Goal: Find specific page/section: Find specific page/section

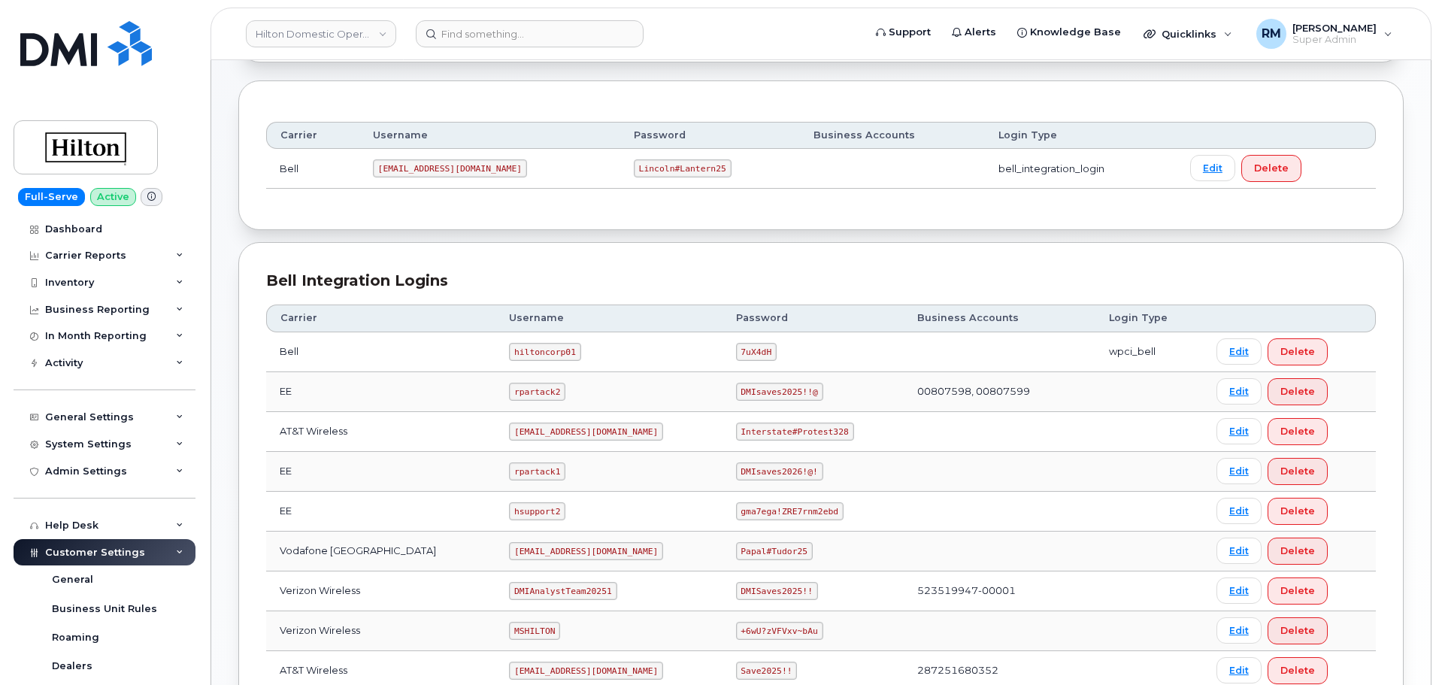
scroll to position [225, 0]
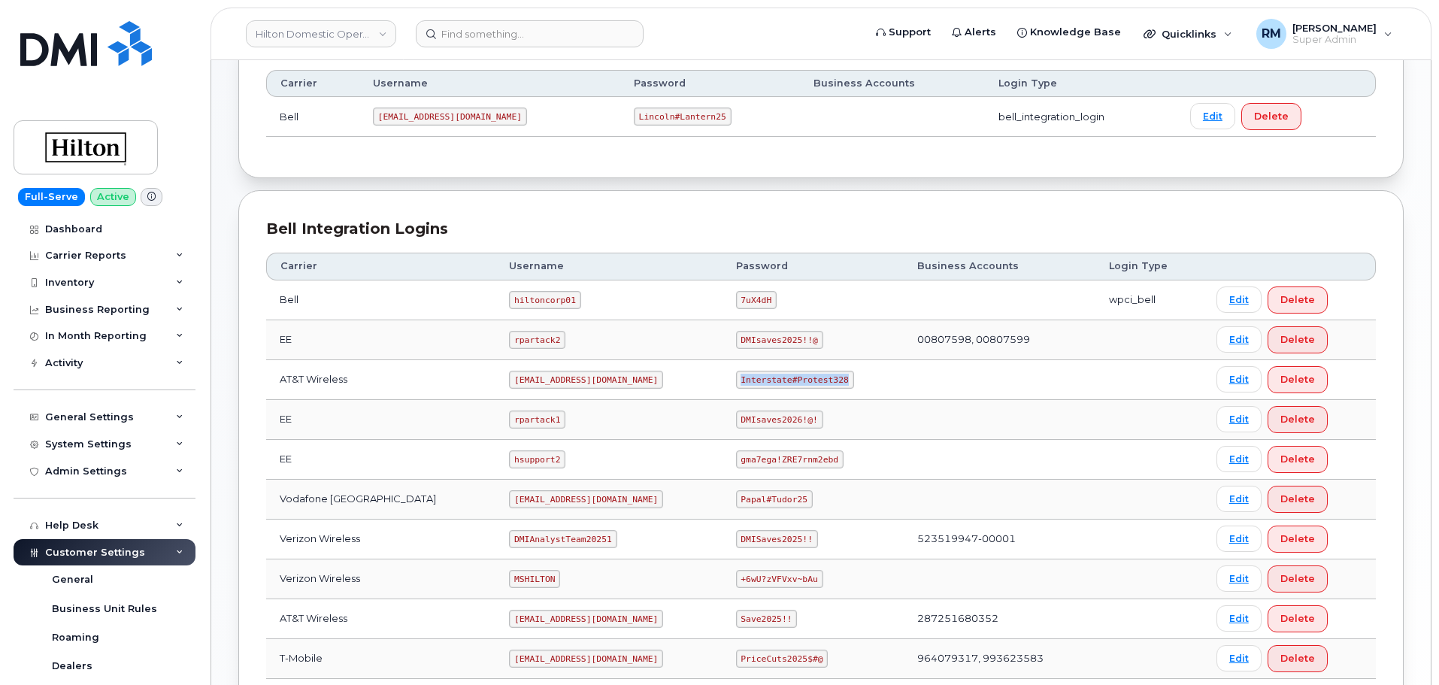
drag, startPoint x: 773, startPoint y: 377, endPoint x: 847, endPoint y: 374, distance: 74.5
click at [847, 374] on td "Interstate#Protest328" at bounding box center [812, 380] width 181 height 40
copy code "Interstate#Protest328"
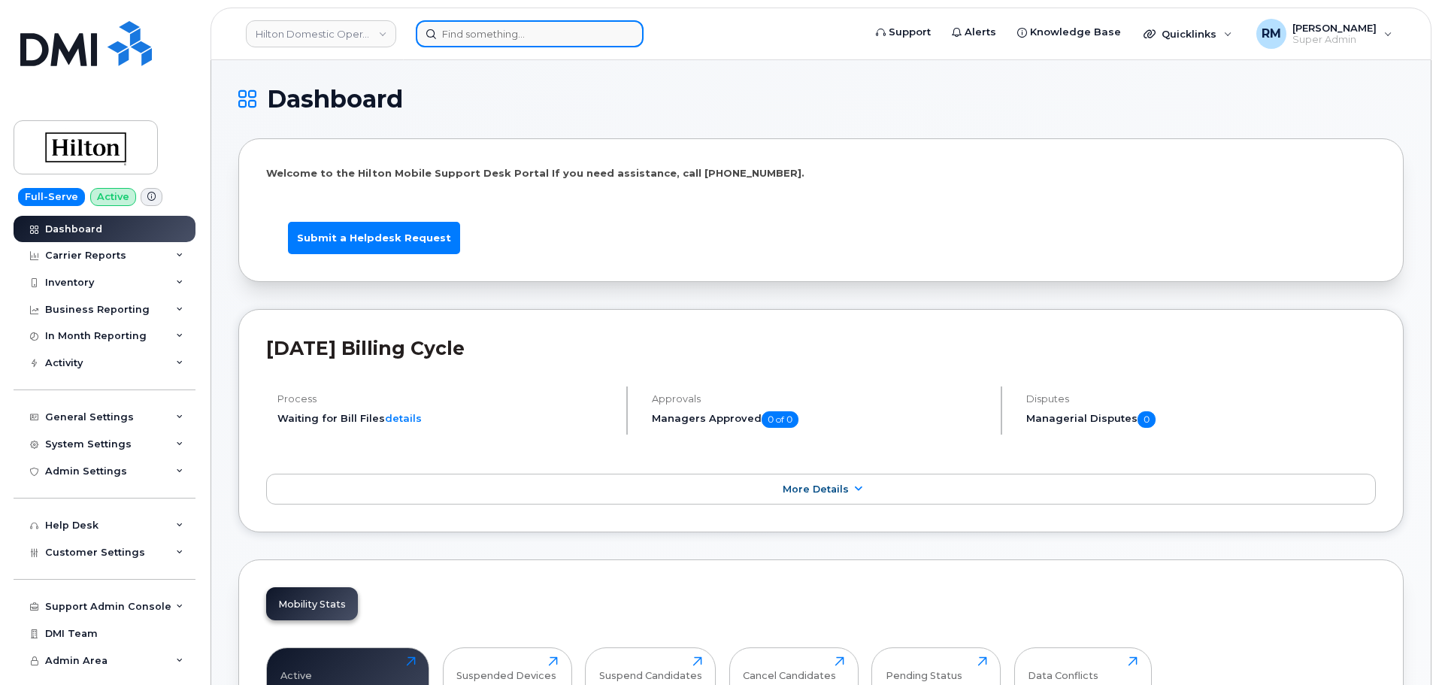
click at [495, 32] on input at bounding box center [530, 33] width 228 height 27
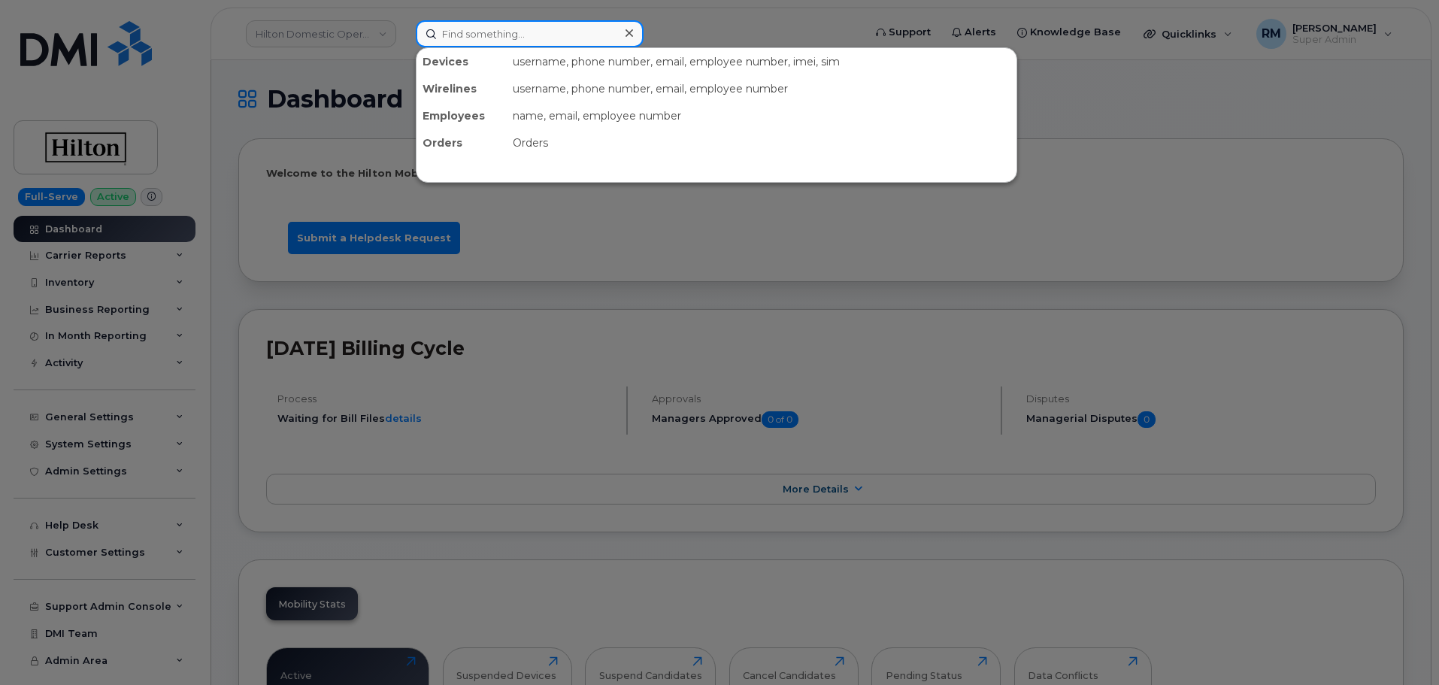
paste input "9173282293"
type input "9173282293"
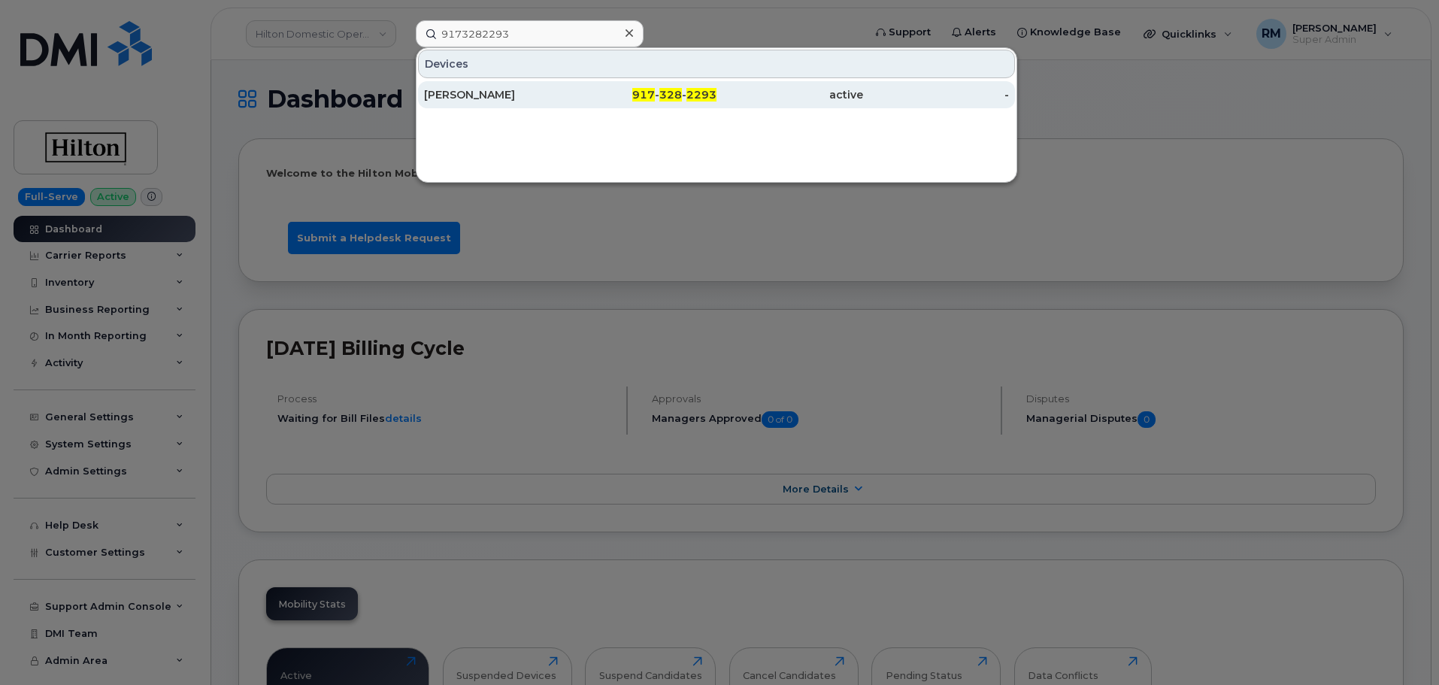
click at [487, 93] on div "CUONG KHONG" at bounding box center [497, 94] width 147 height 15
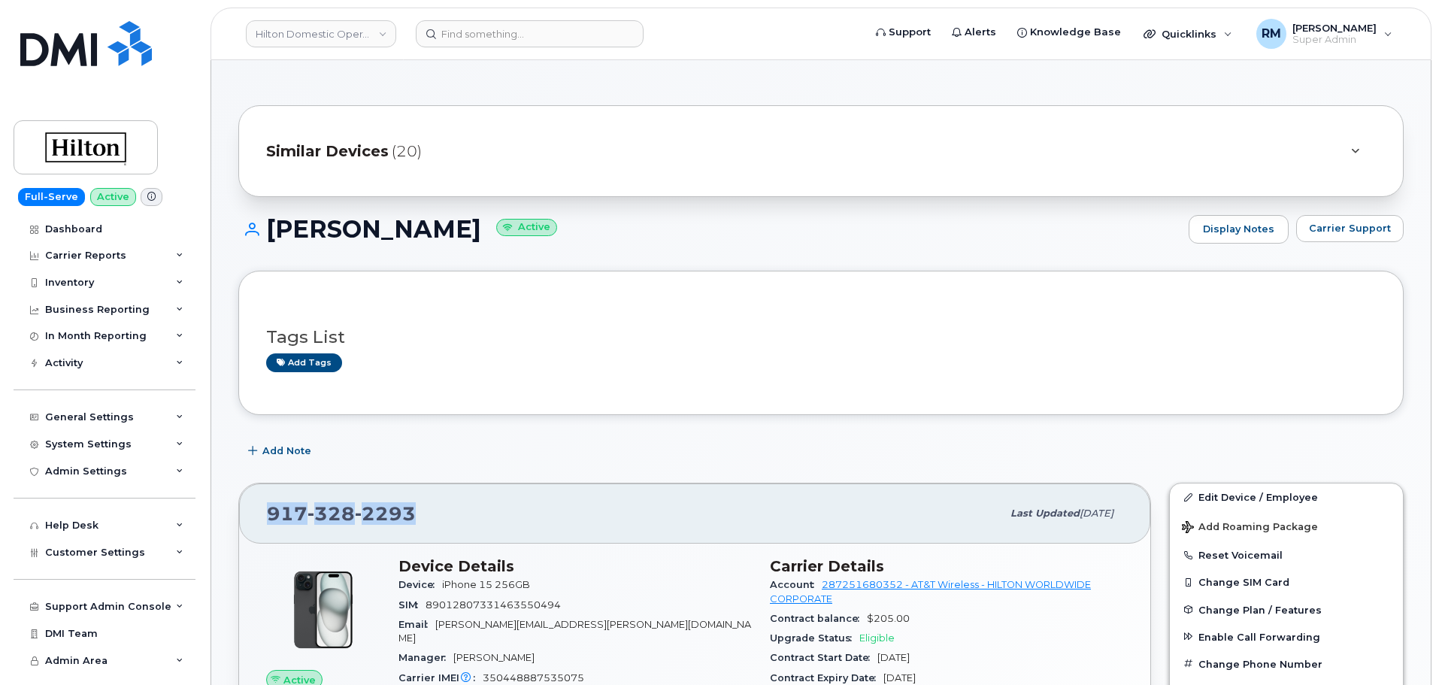
drag, startPoint x: 434, startPoint y: 507, endPoint x: 268, endPoint y: 505, distance: 165.4
click at [268, 505] on div "917 328 2293" at bounding box center [634, 514] width 734 height 32
copy span "917 328 2293"
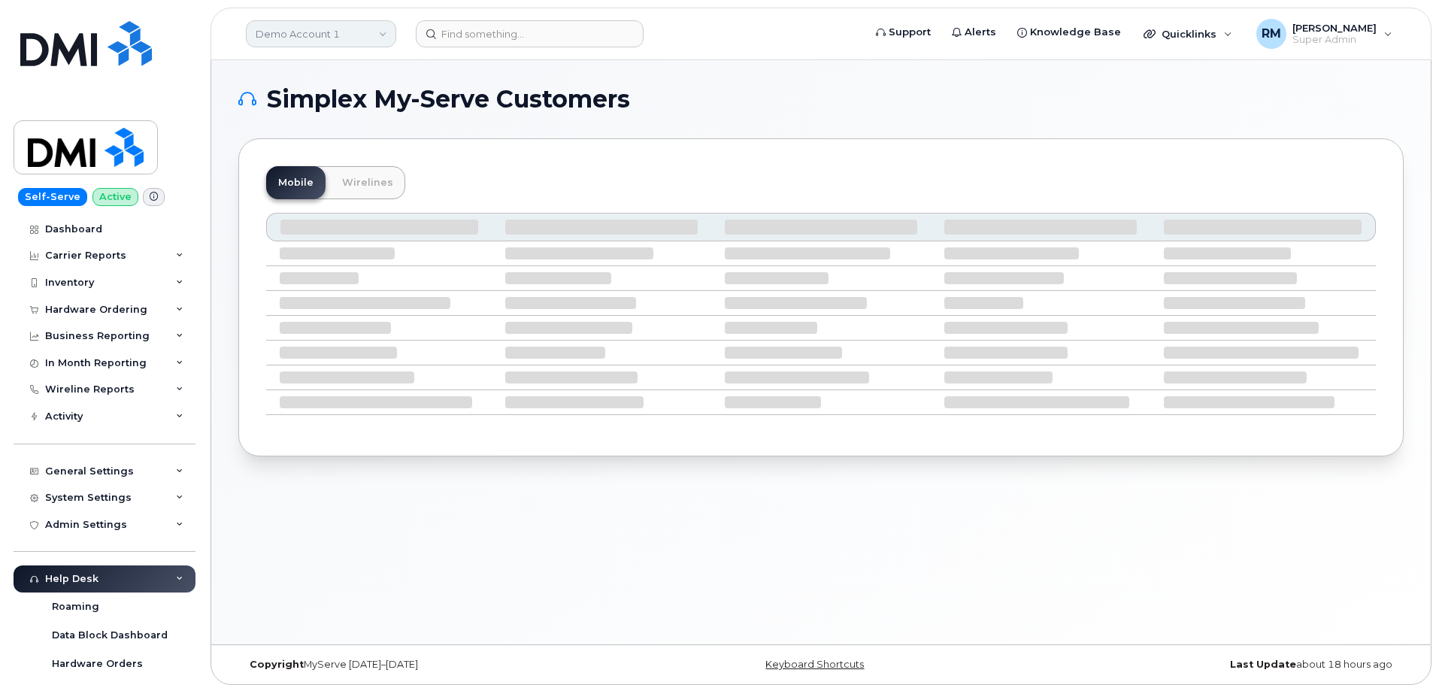
click at [386, 25] on link "Demo Account 1" at bounding box center [321, 33] width 150 height 27
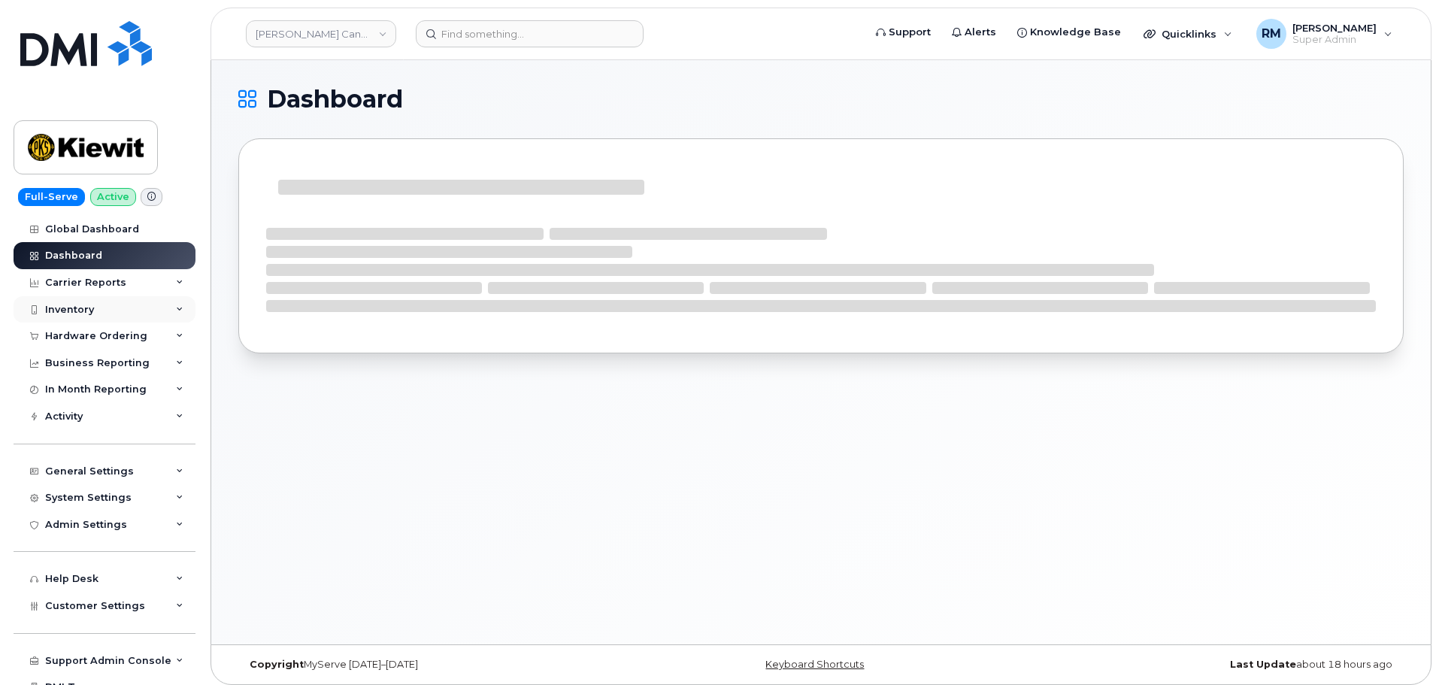
click at [68, 313] on div "Inventory" at bounding box center [69, 310] width 49 height 12
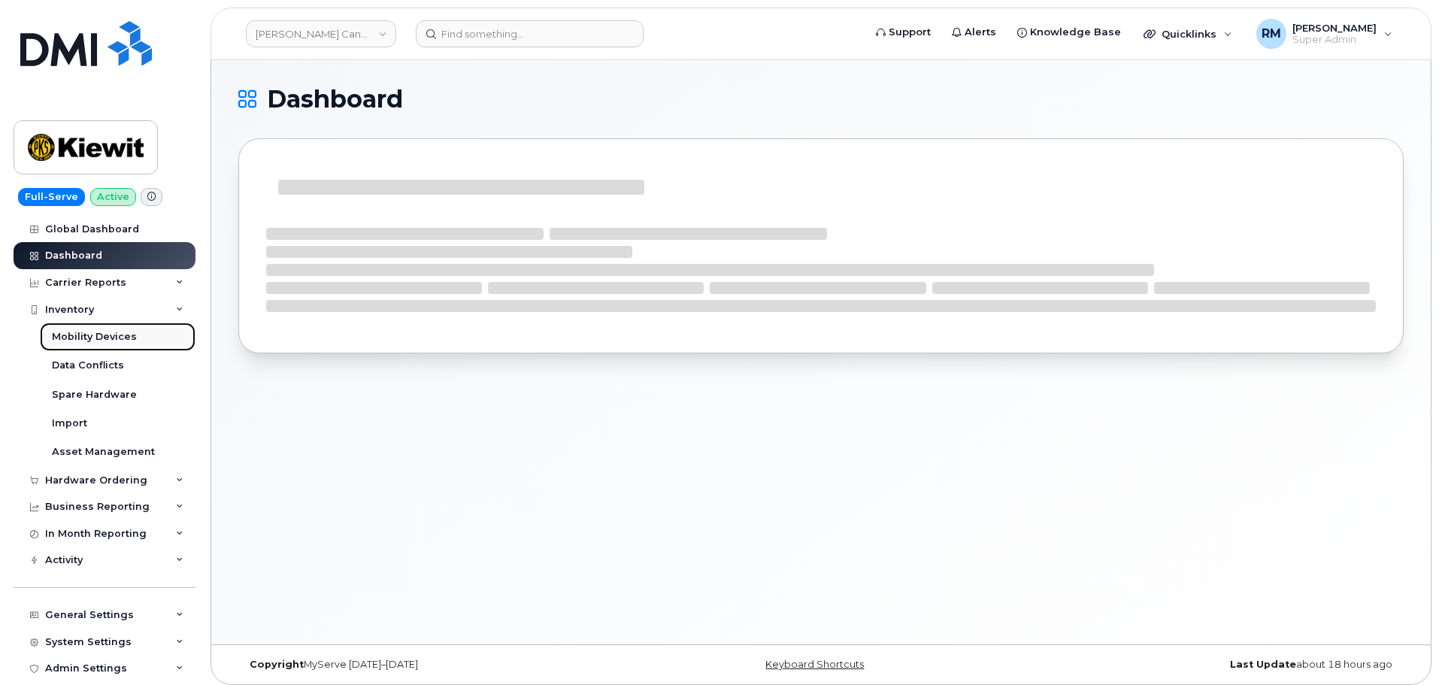
click at [82, 336] on div "Mobility Devices" at bounding box center [94, 337] width 85 height 14
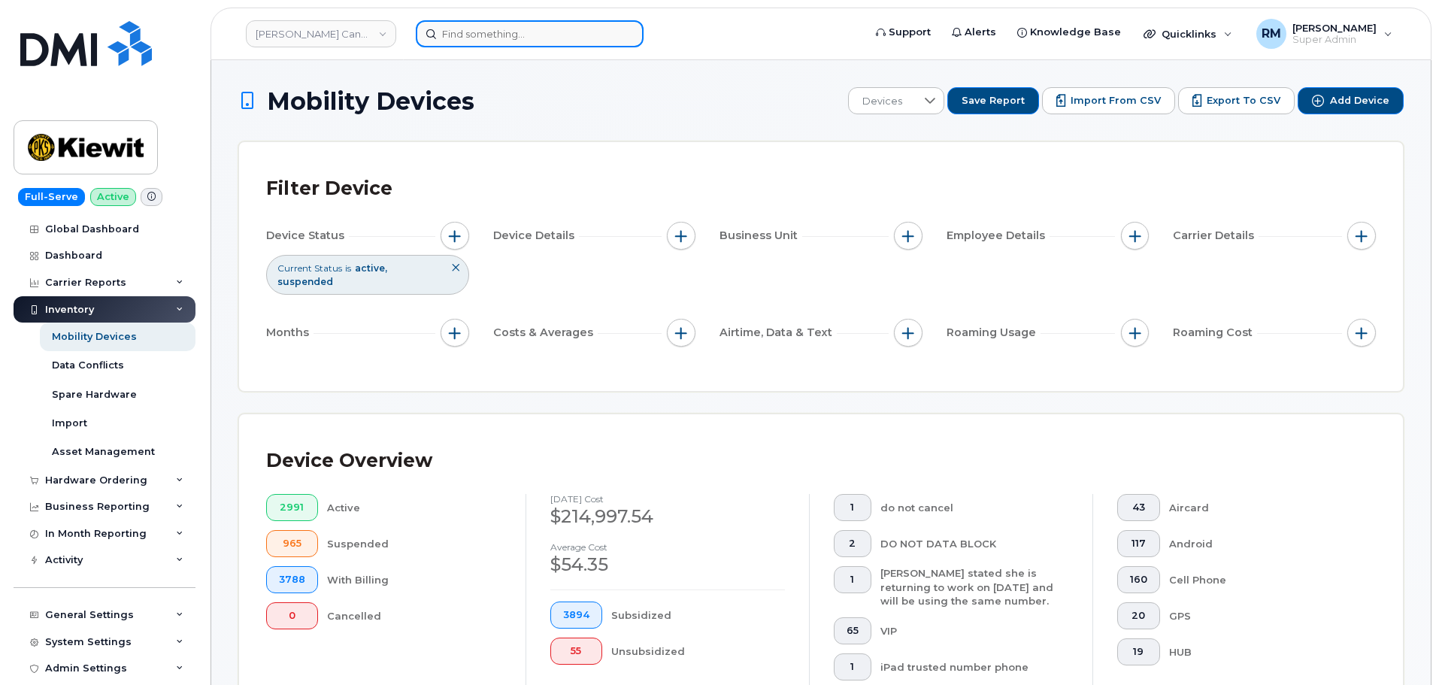
click at [471, 35] on input at bounding box center [530, 33] width 228 height 27
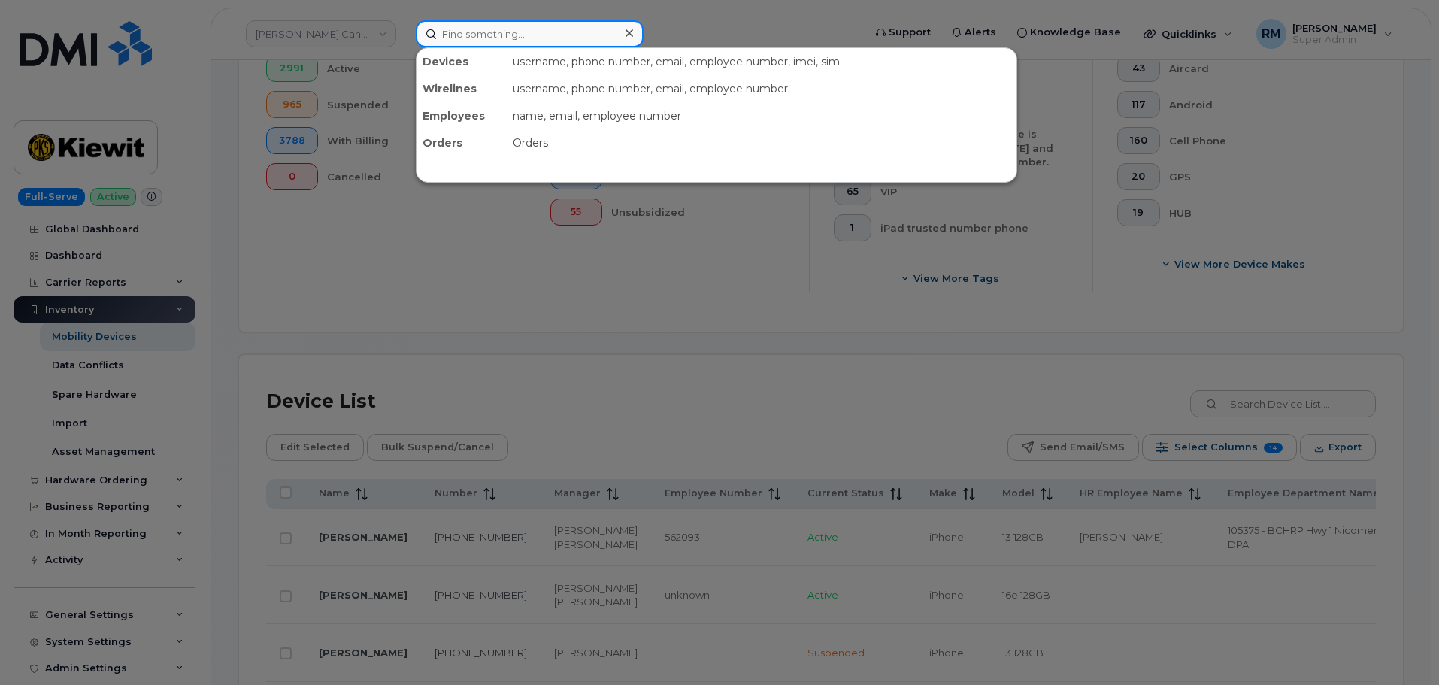
scroll to position [451, 0]
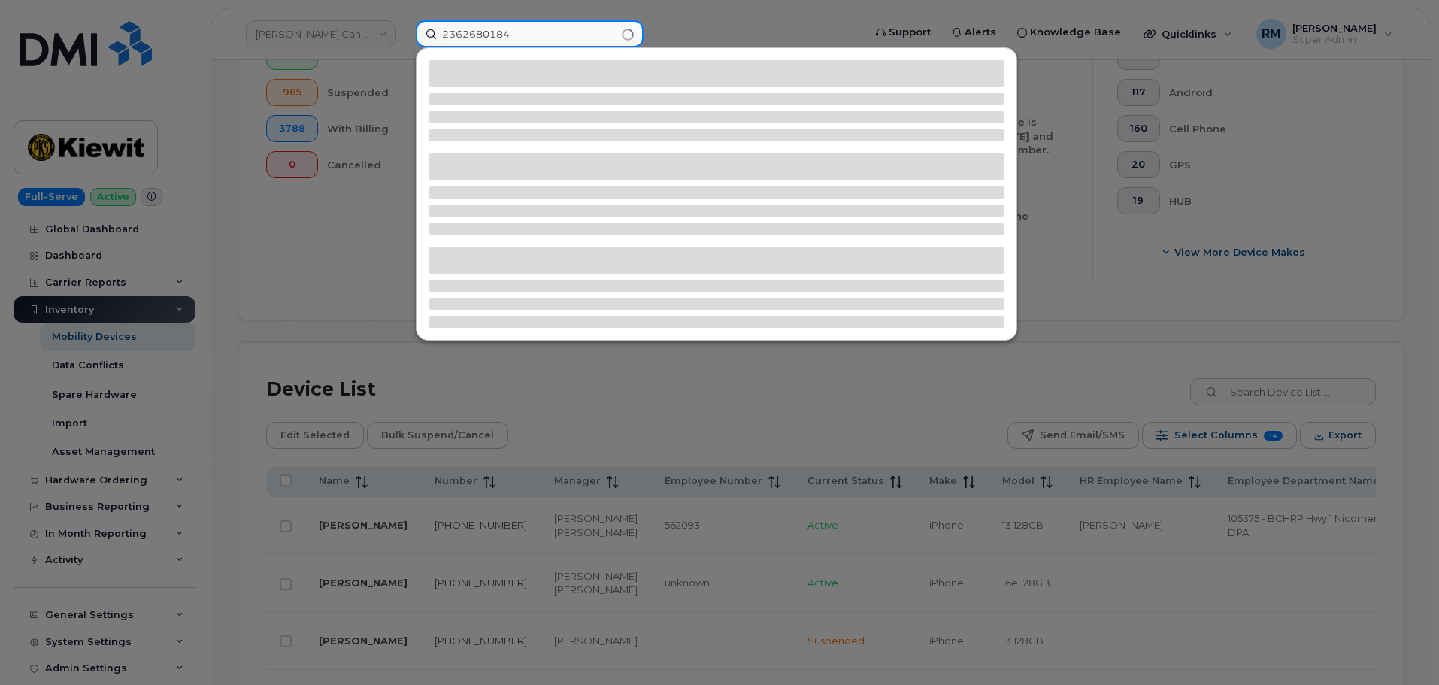
type input "2362680184"
click at [529, 38] on input "2362680184" at bounding box center [530, 33] width 228 height 27
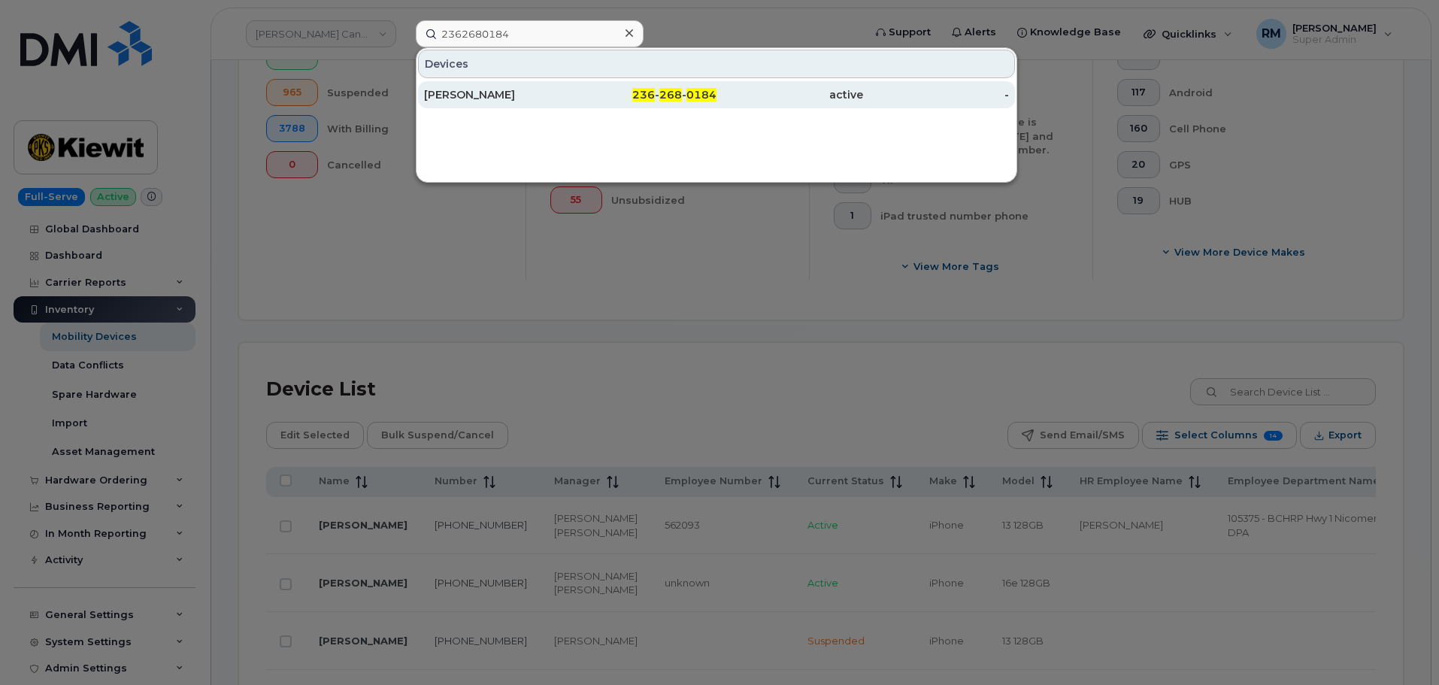
click at [495, 93] on div "[PERSON_NAME]" at bounding box center [497, 94] width 147 height 15
click at [474, 95] on div "[PERSON_NAME]" at bounding box center [497, 94] width 147 height 15
click at [552, 90] on div "[PERSON_NAME]" at bounding box center [497, 94] width 147 height 15
click at [530, 93] on div "[PERSON_NAME]" at bounding box center [497, 94] width 147 height 15
click at [458, 92] on div "[PERSON_NAME]" at bounding box center [497, 94] width 147 height 15
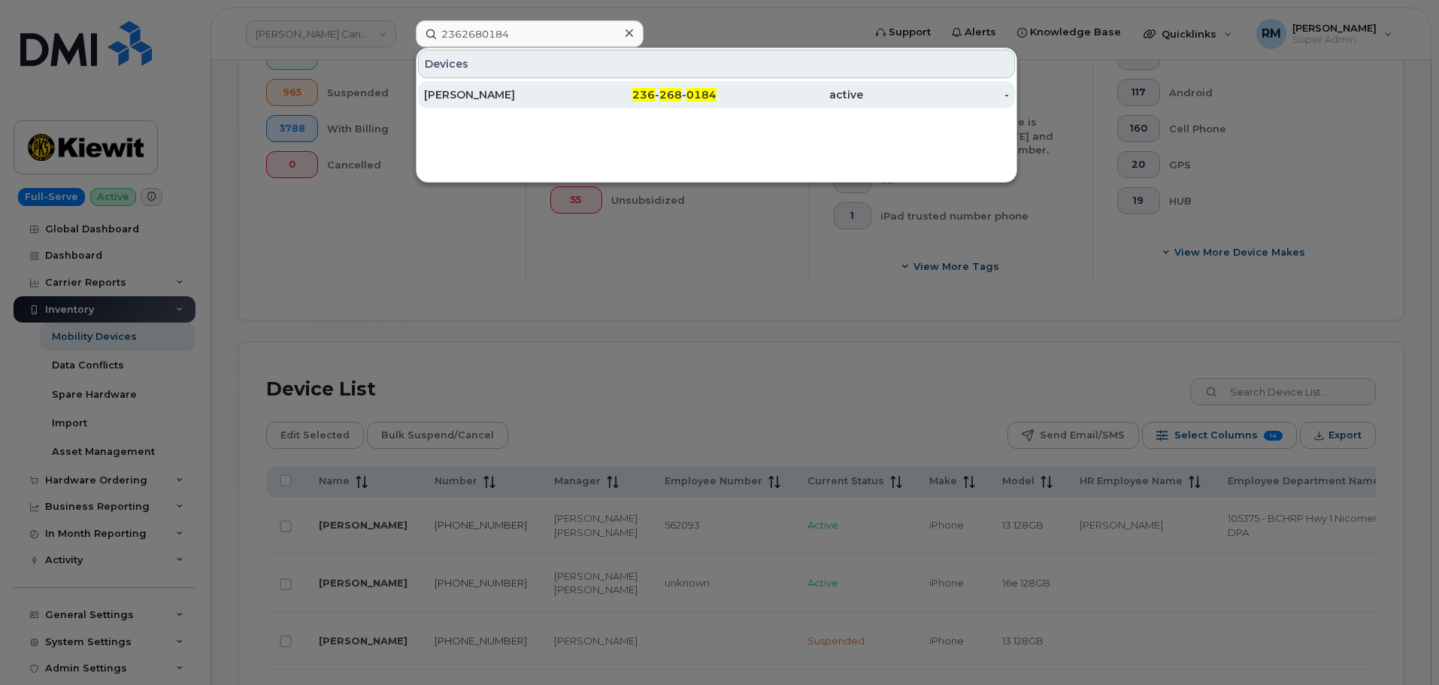
click at [678, 98] on span "268" at bounding box center [670, 95] width 23 height 14
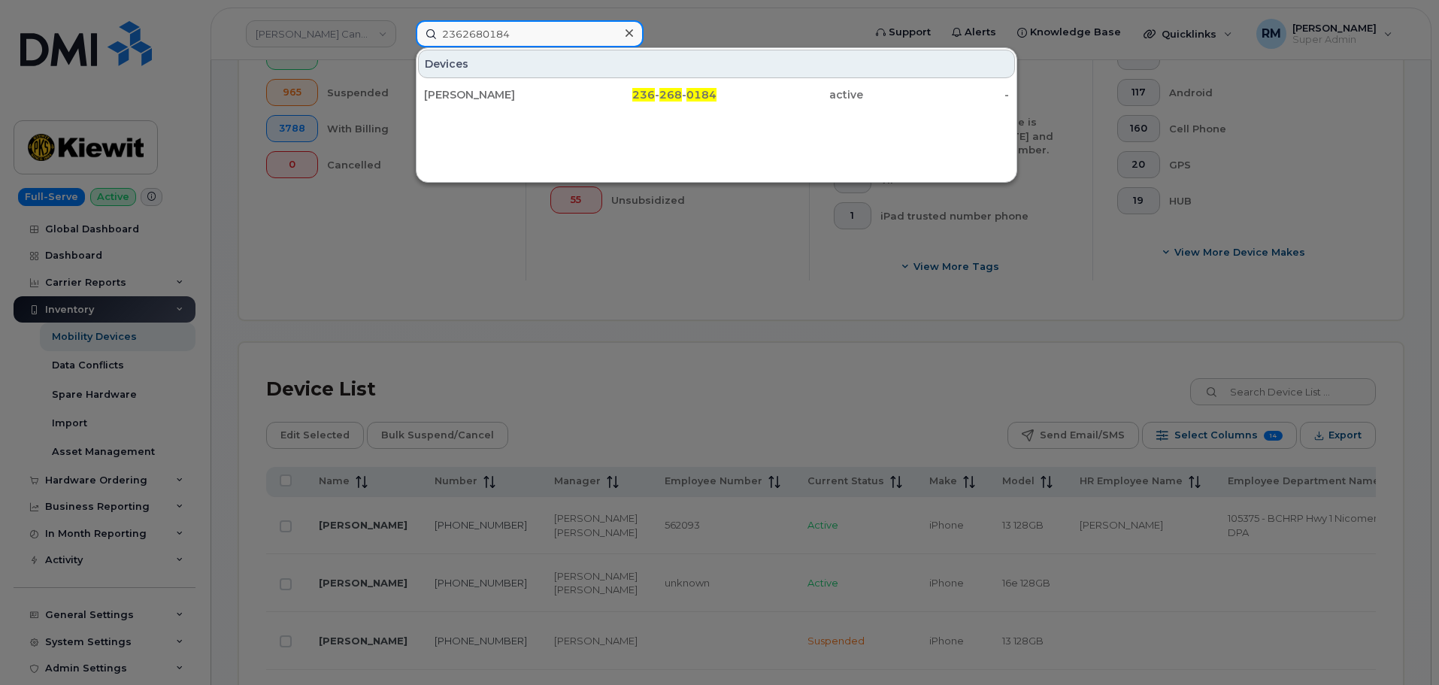
click at [487, 38] on input "2362680184" at bounding box center [530, 33] width 228 height 27
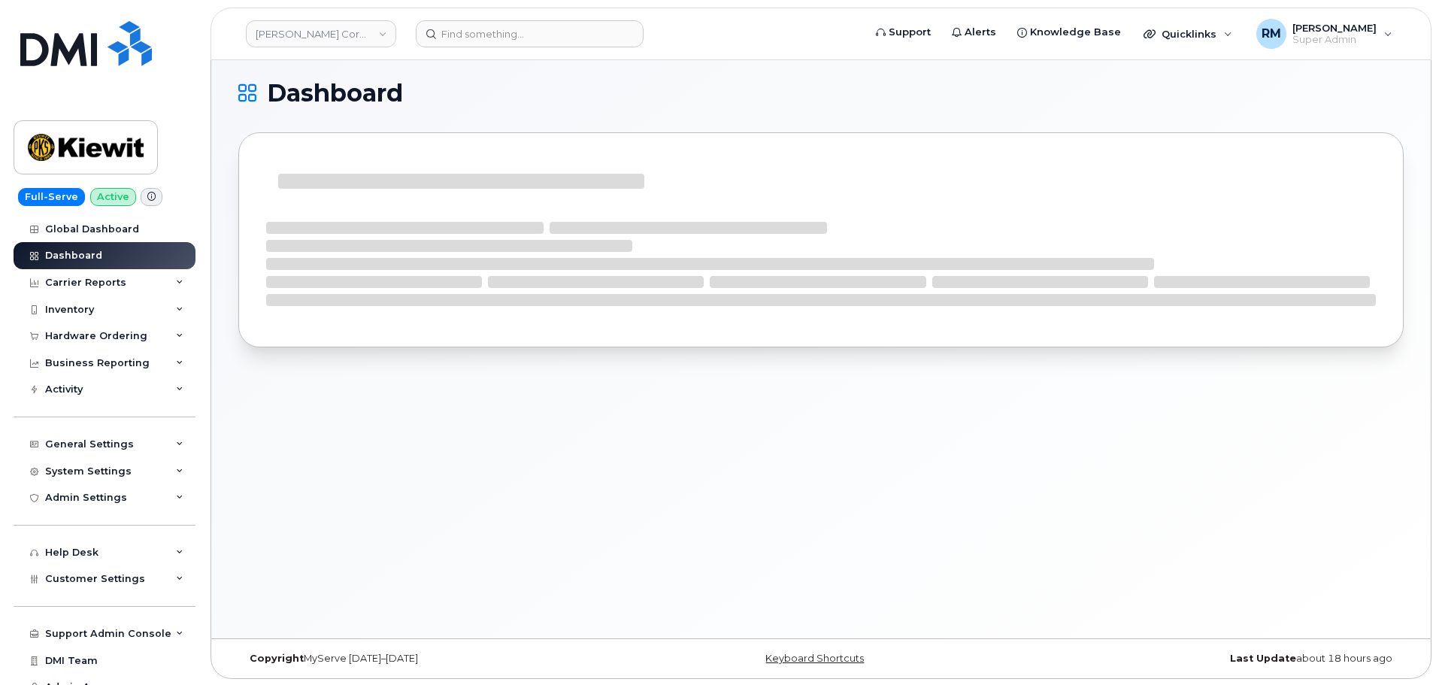
scroll to position [8, 0]
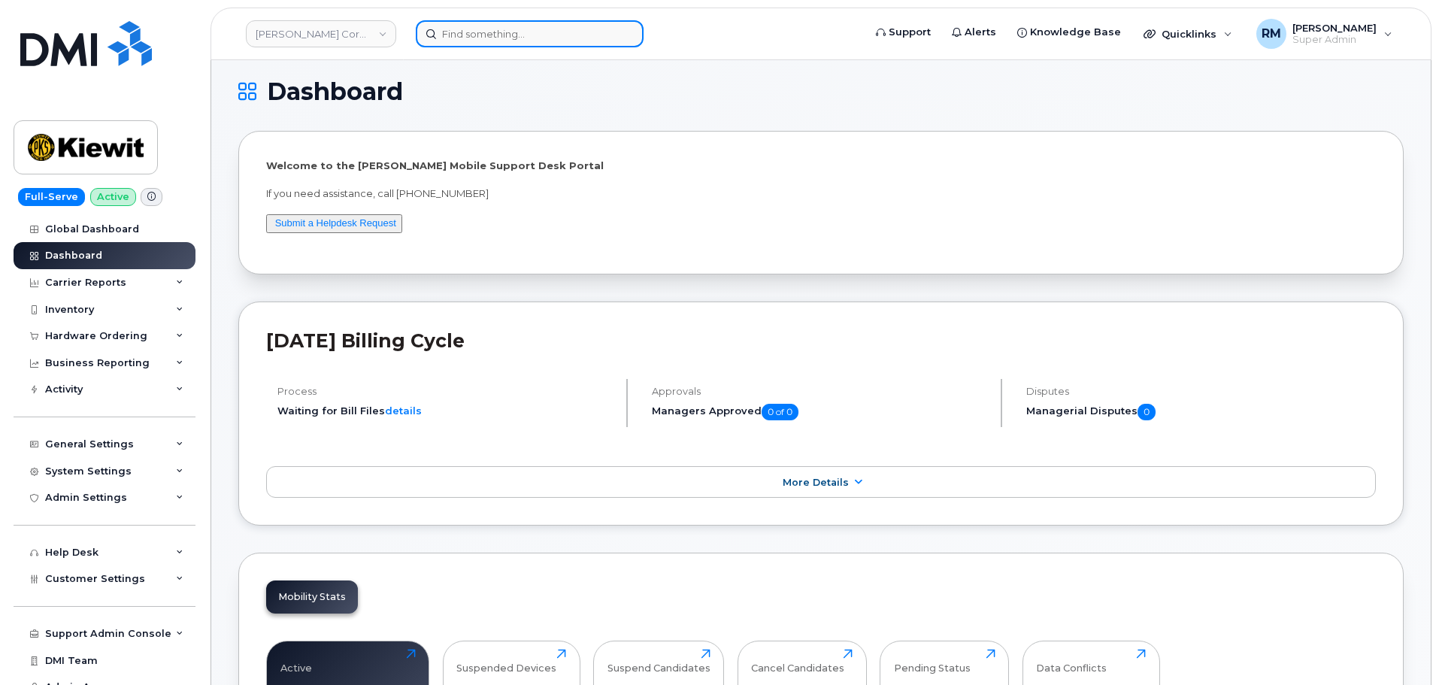
click at [493, 30] on input at bounding box center [530, 33] width 228 height 27
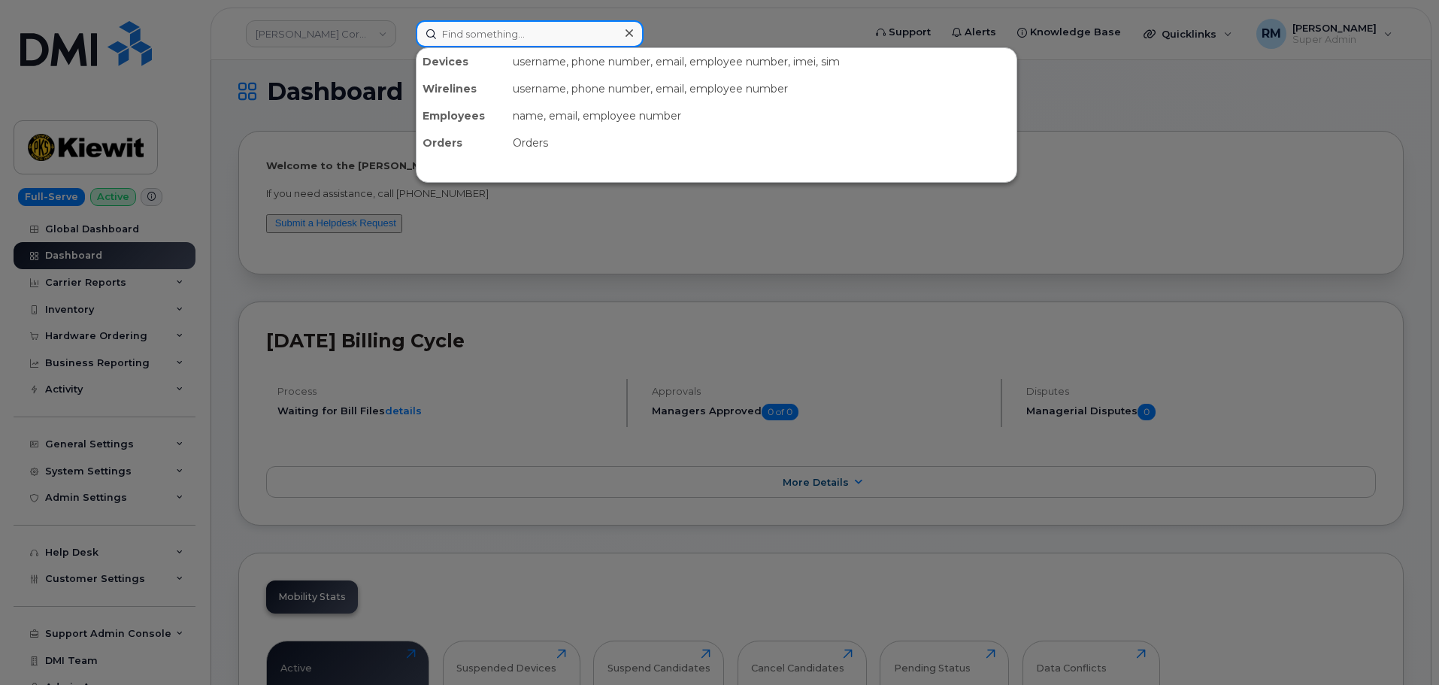
paste input "2362680184"
type input "2362680184"
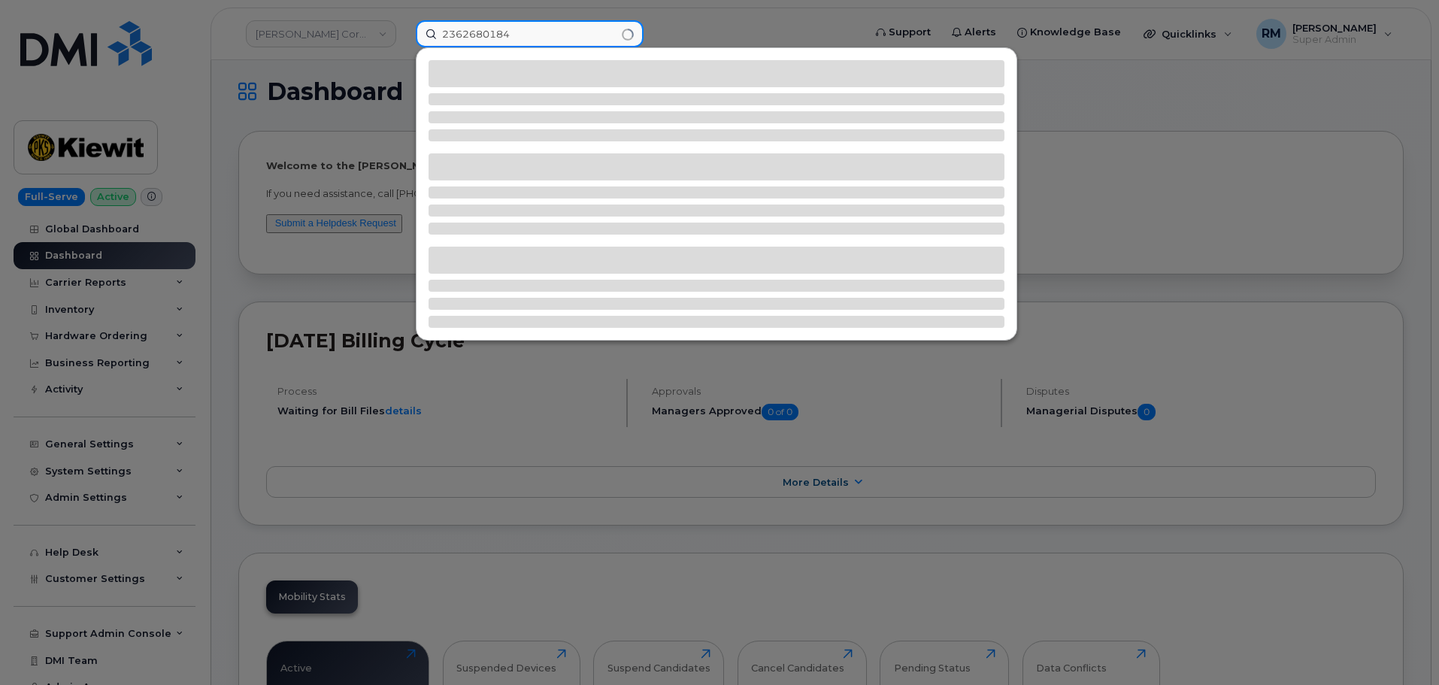
click at [520, 35] on input "2362680184" at bounding box center [530, 33] width 228 height 27
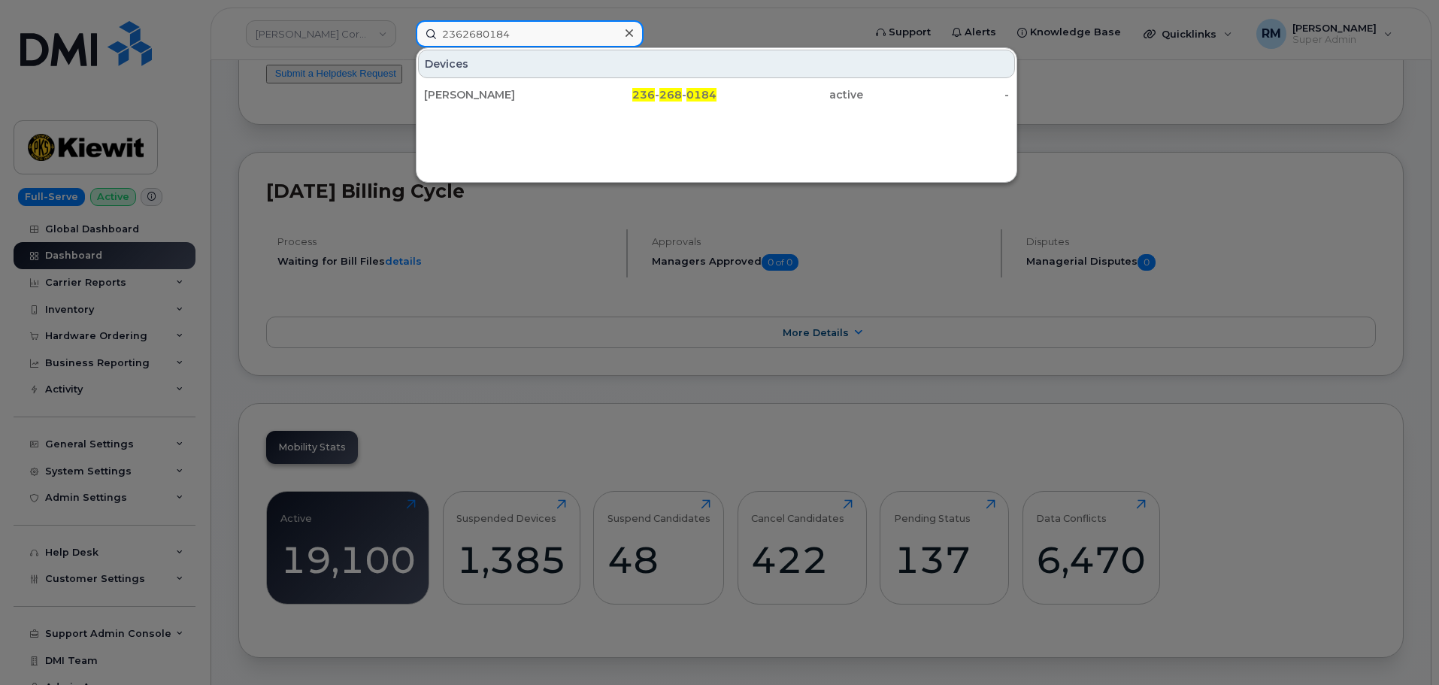
scroll to position [158, 0]
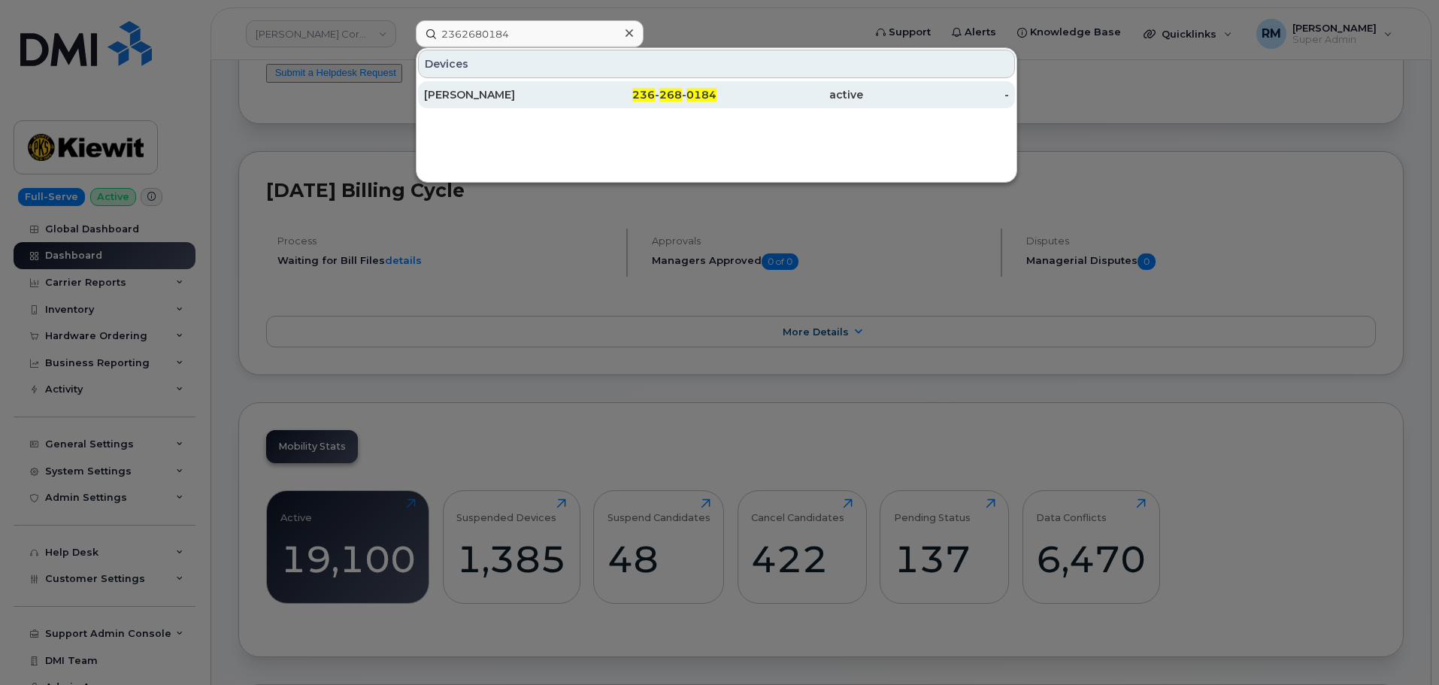
click at [464, 90] on div "[PERSON_NAME]" at bounding box center [497, 94] width 147 height 15
click at [474, 96] on div "[PERSON_NAME]" at bounding box center [497, 94] width 147 height 15
